Goal: Task Accomplishment & Management: Manage account settings

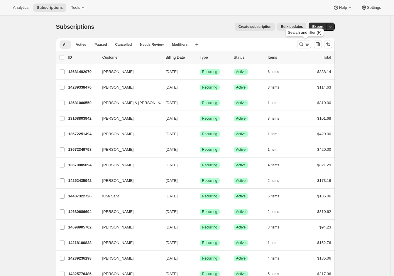
click at [303, 46] on icon "Search and filter results" at bounding box center [301, 44] width 6 height 6
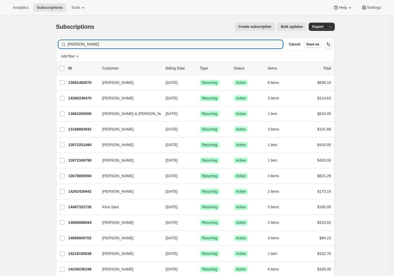
type input "[PERSON_NAME]"
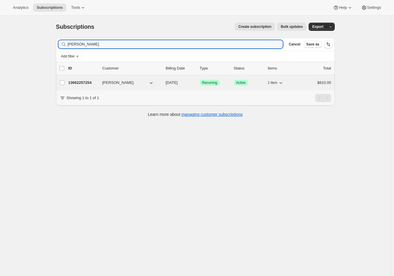
click at [85, 83] on p "13662257254" at bounding box center [82, 83] width 29 height 6
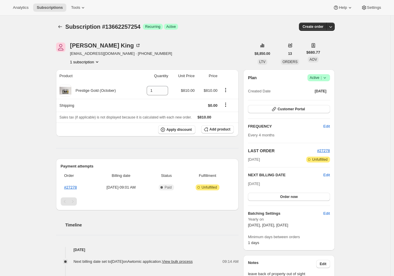
click at [325, 77] on icon at bounding box center [325, 78] width 6 height 6
click at [324, 101] on span "Cancel subscription" at bounding box center [318, 99] width 33 height 4
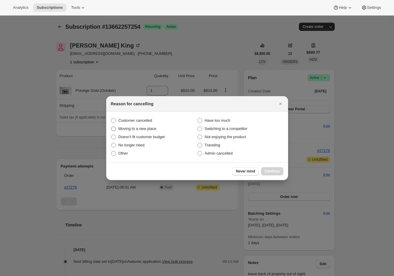
click at [134, 131] on span "Moving to a new place" at bounding box center [138, 128] width 38 height 4
click at [111, 127] on input "Moving to a new place" at bounding box center [111, 126] width 0 height 0
radio input "true"
click at [215, 144] on span "Traveling" at bounding box center [213, 145] width 16 height 4
click at [198, 143] on input "Traveling" at bounding box center [197, 143] width 0 height 0
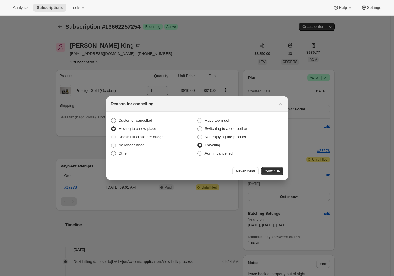
radio input "true"
radio input "false"
click at [268, 172] on span "Continue" at bounding box center [272, 171] width 15 height 5
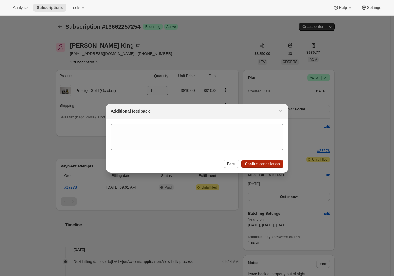
click at [269, 166] on span "Confirm cancellation" at bounding box center [262, 164] width 35 height 5
